Goal: Find specific page/section: Find specific page/section

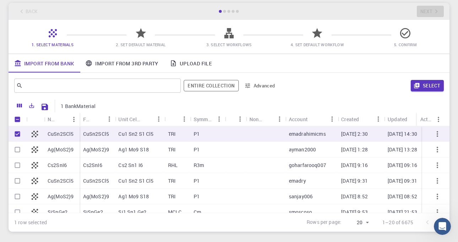
scroll to position [44, 0]
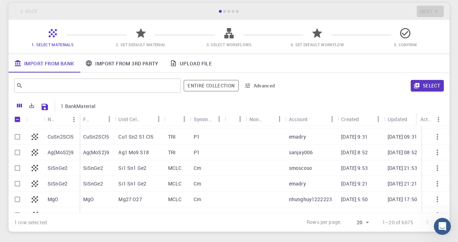
click at [96, 134] on p "CuSn2SCl5" at bounding box center [96, 136] width 26 height 7
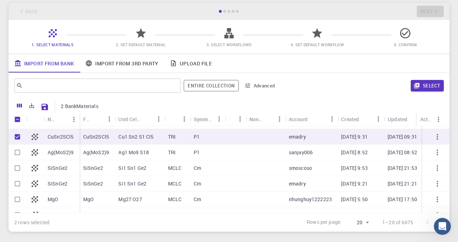
click at [96, 134] on p "CuSn2SCl5" at bounding box center [96, 136] width 26 height 7
checkbox input "false"
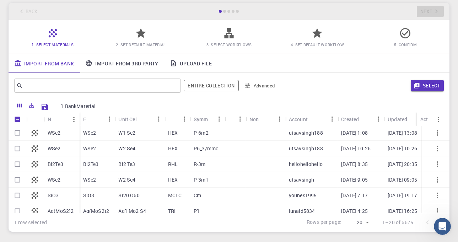
scroll to position [231, 0]
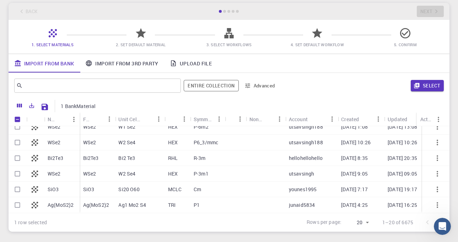
click at [151, 197] on div "Ag1 Mo2 S4" at bounding box center [139, 205] width 49 height 16
checkbox input "true"
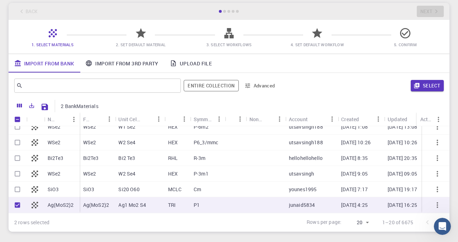
click at [113, 183] on div "SiO3" at bounding box center [98, 190] width 36 height 16
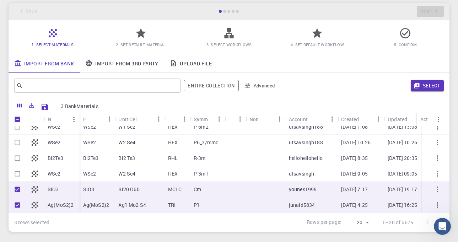
click at [113, 183] on div "SiO3" at bounding box center [98, 190] width 36 height 16
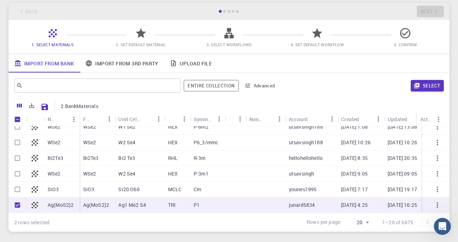
click at [113, 182] on div "SiO3" at bounding box center [98, 190] width 36 height 16
checkbox input "true"
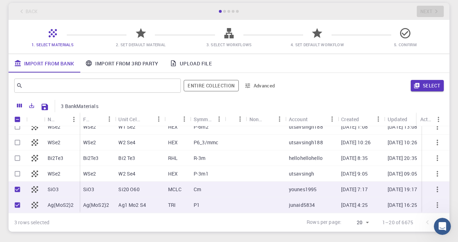
click at [112, 169] on div "WSe2" at bounding box center [98, 174] width 36 height 16
checkbox input "true"
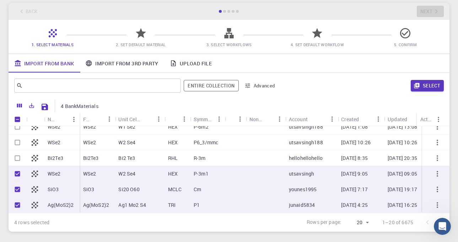
click at [111, 152] on div "Bi2Te3" at bounding box center [98, 158] width 36 height 16
checkbox input "true"
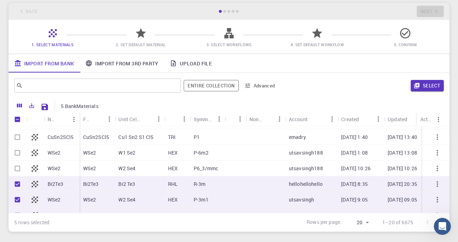
scroll to position [199, 0]
click at [97, 167] on div "WSe2" at bounding box center [98, 169] width 36 height 16
checkbox input "true"
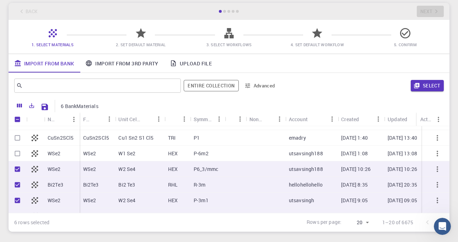
click at [93, 152] on p "WSe2" at bounding box center [89, 153] width 13 height 7
checkbox input "true"
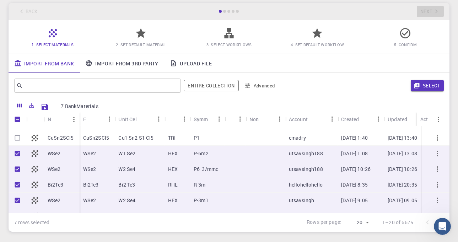
click at [77, 139] on div "CuSn2SCl5" at bounding box center [62, 138] width 36 height 16
checkbox input "true"
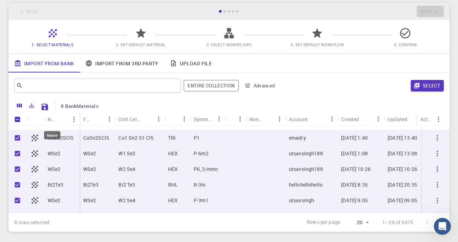
click at [51, 120] on div "Name" at bounding box center [52, 119] width 9 height 14
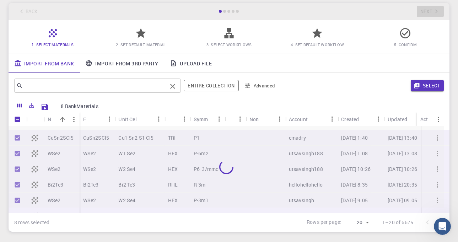
click at [157, 89] on input "text" at bounding box center [95, 86] width 144 height 10
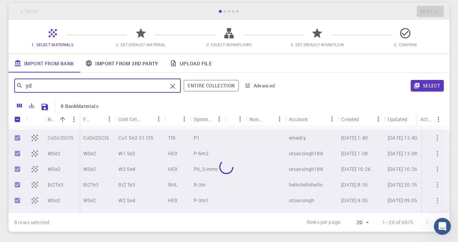
type input "y"
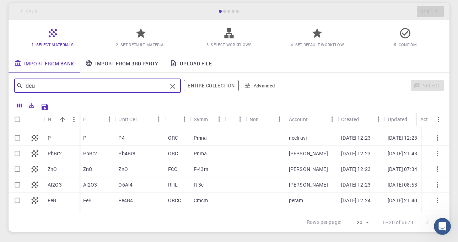
type input "[DEMOGRAPHIC_DATA]"
checkbox input "false"
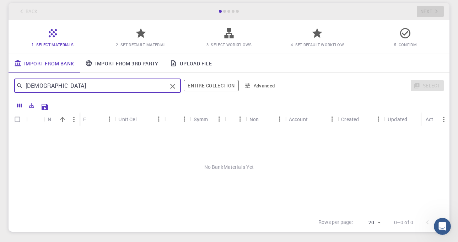
scroll to position [0, 0]
type input "d"
